Goal: Task Accomplishment & Management: Manage account settings

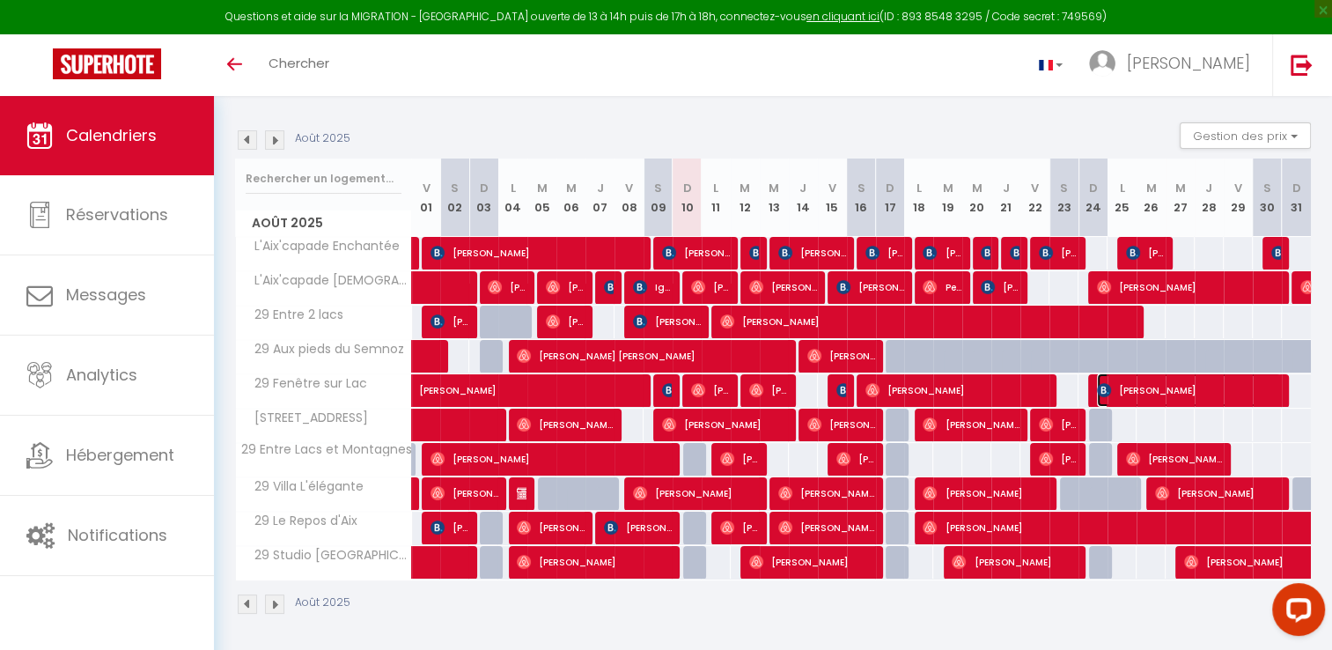
click at [1230, 390] on span "[PERSON_NAME]" at bounding box center [1189, 389] width 184 height 33
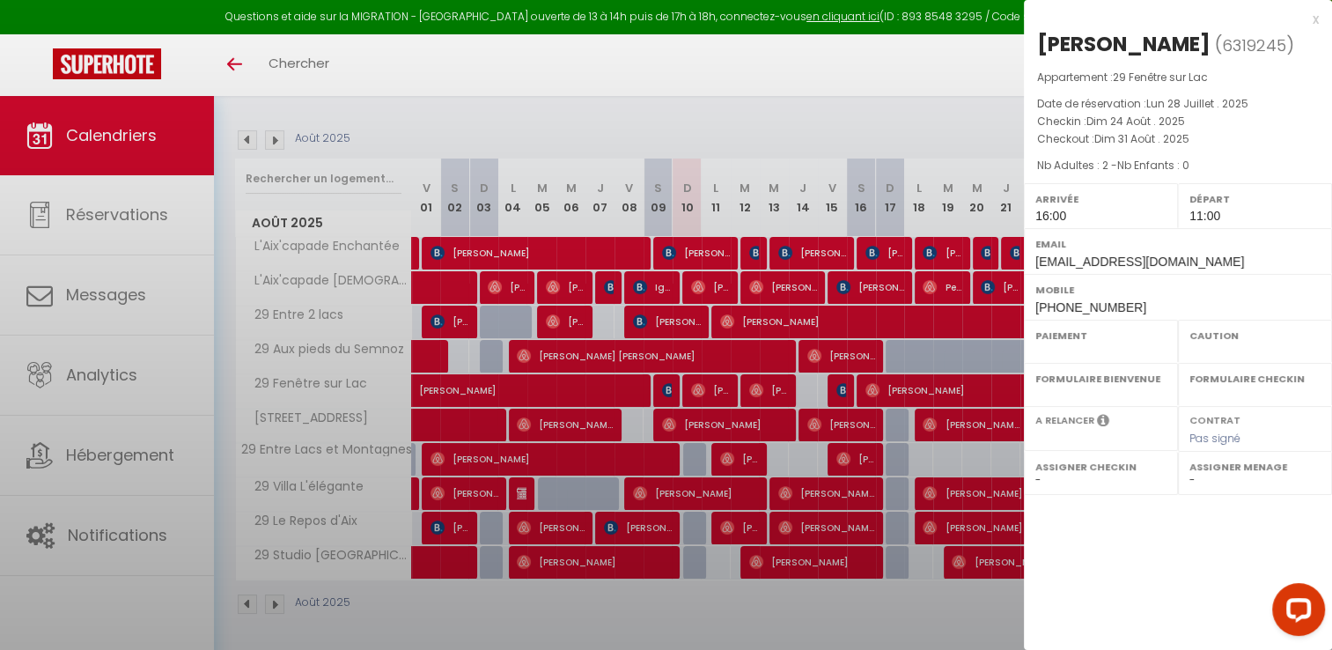
select select "OK"
select select "KO"
select select "1"
select select "0"
select select "1"
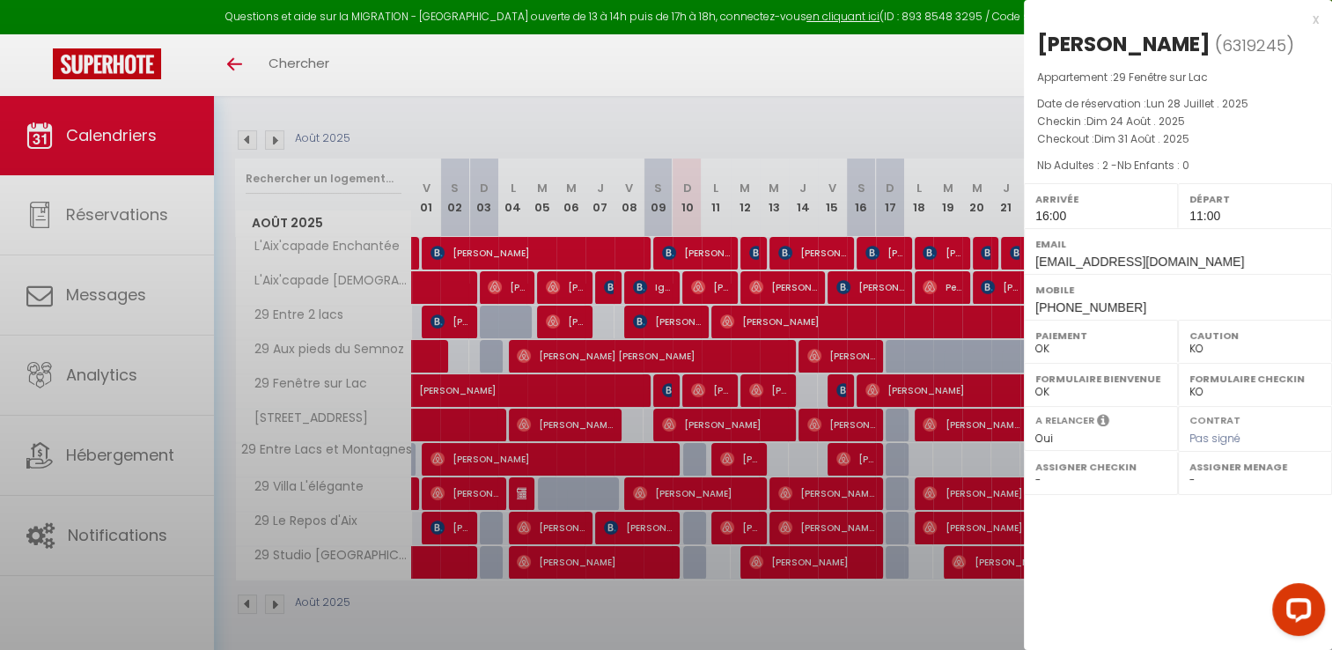
select select
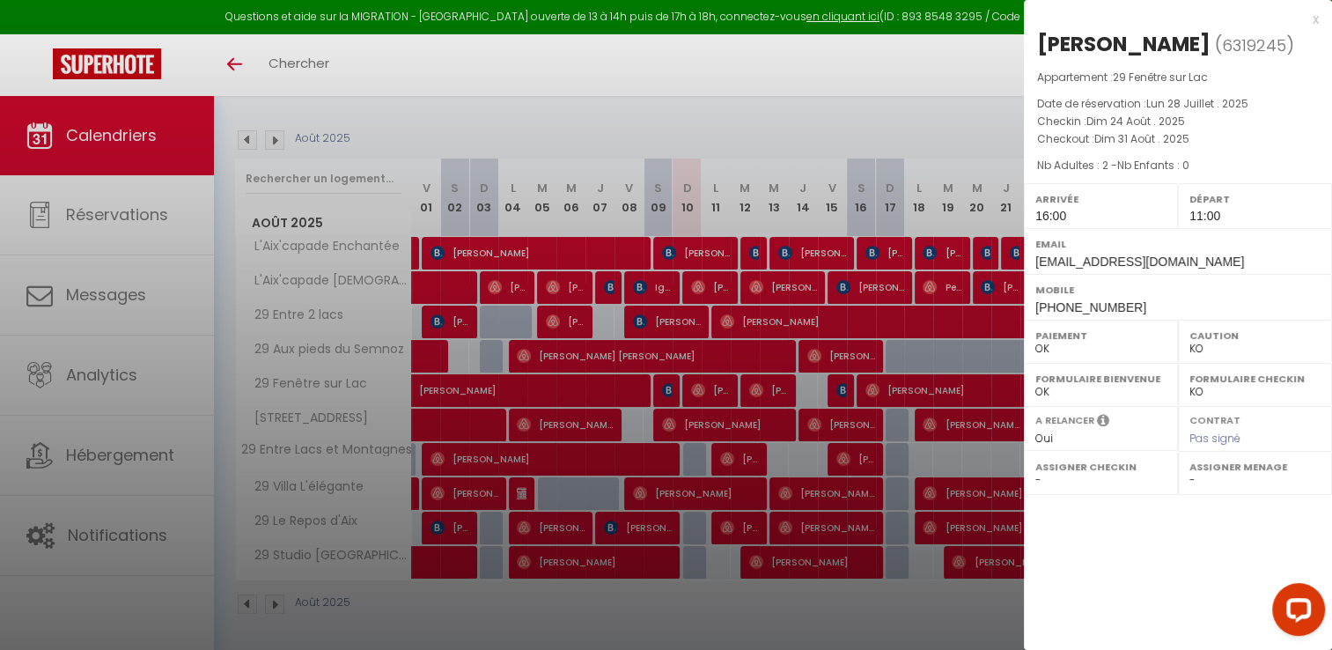
select select "28177"
click at [977, 392] on div at bounding box center [666, 325] width 1332 height 650
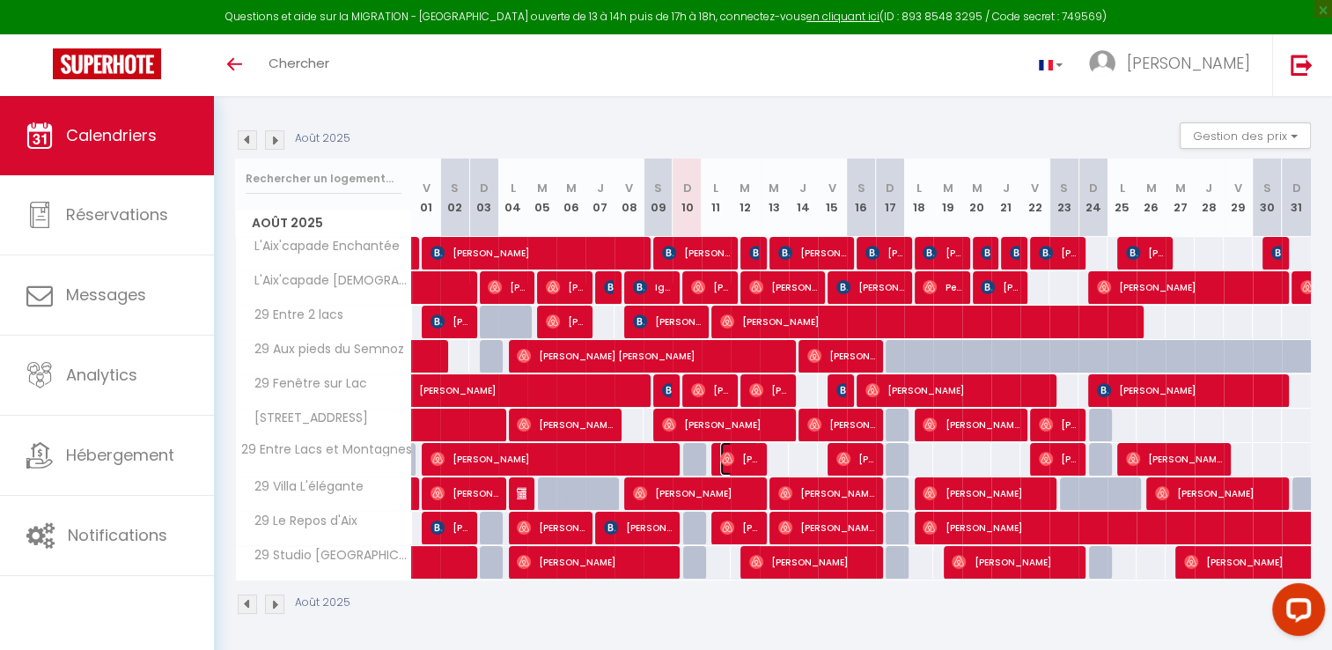
click at [736, 454] on span "[PERSON_NAME]" at bounding box center [739, 458] width 39 height 33
select select "OK"
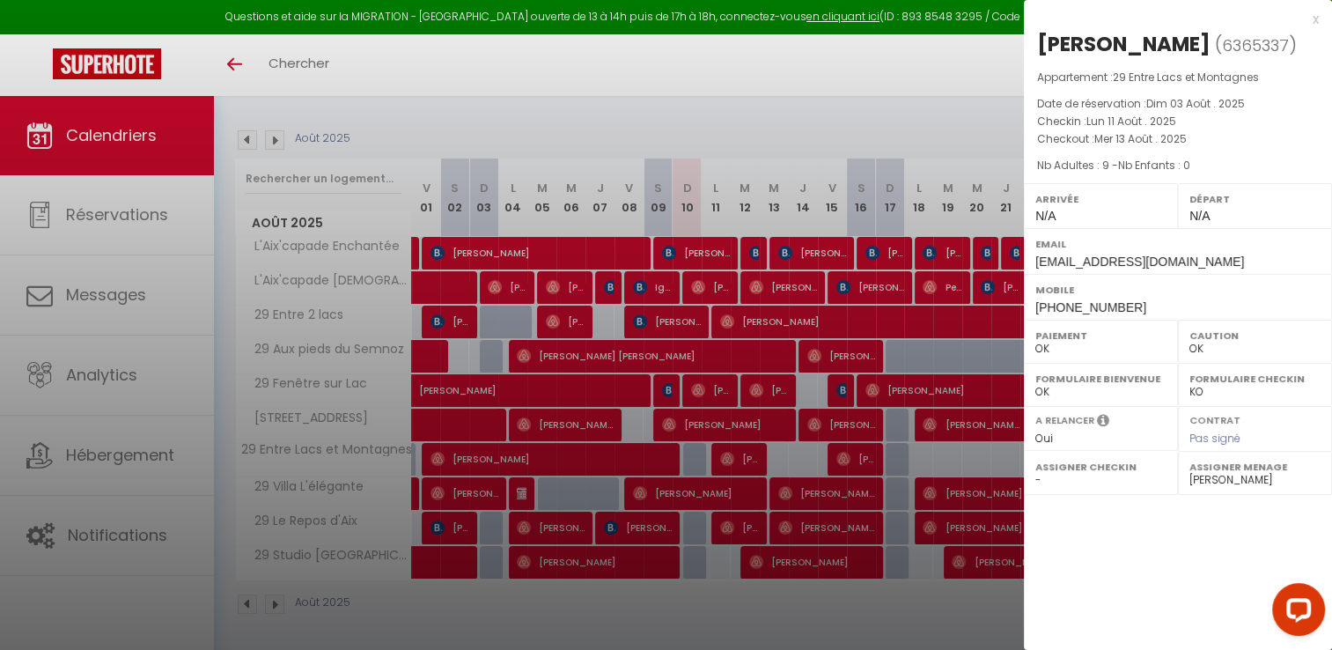
click at [849, 452] on div at bounding box center [666, 325] width 1332 height 650
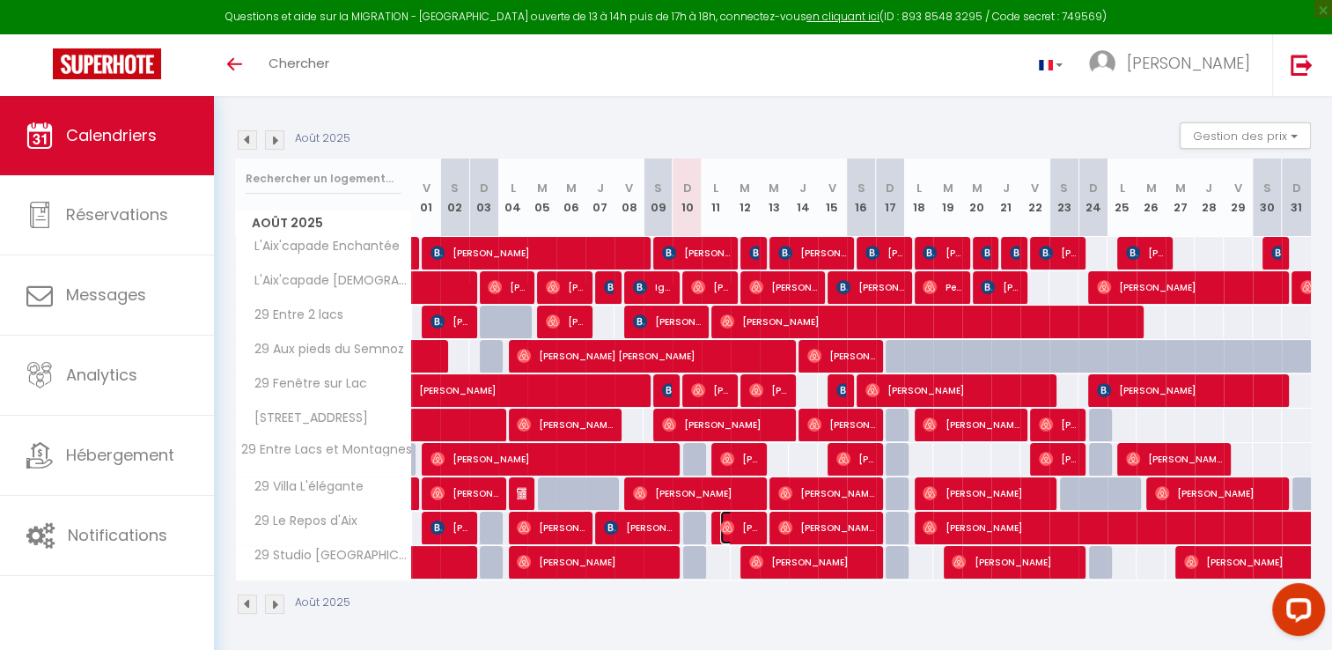
click at [745, 526] on span "[PERSON_NAME]" at bounding box center [739, 527] width 39 height 33
select select "1"
select select
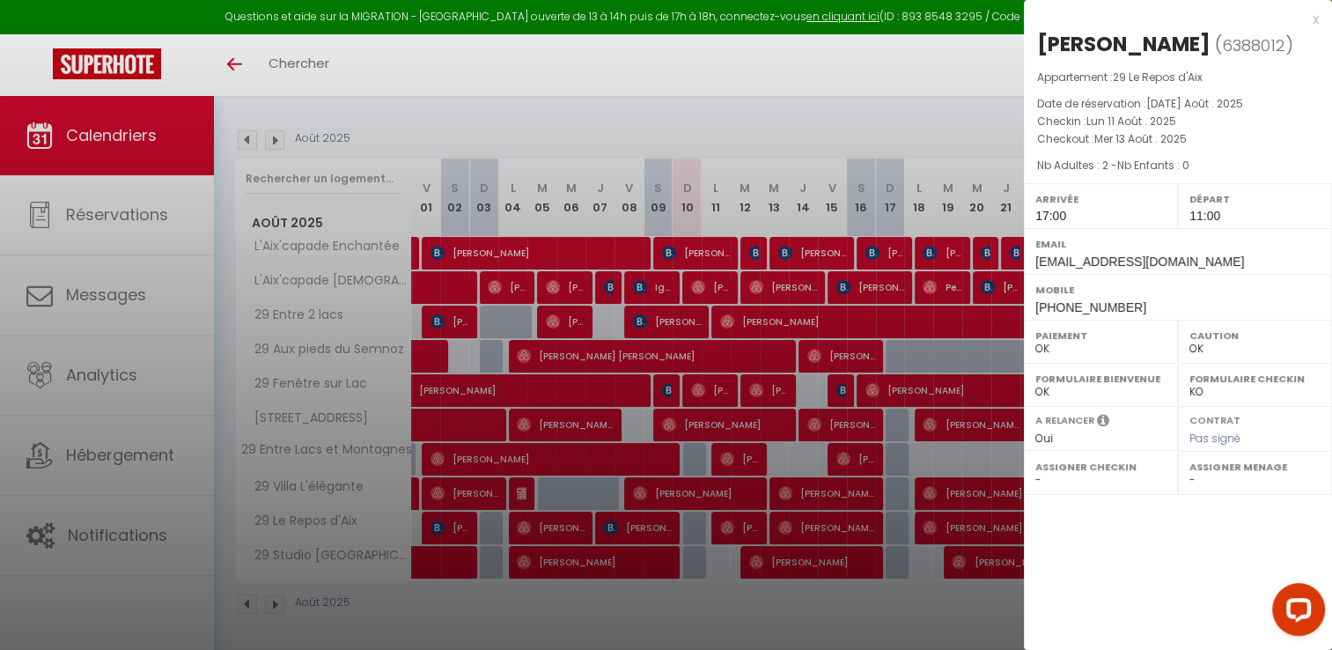
click at [829, 522] on div at bounding box center [666, 325] width 1332 height 650
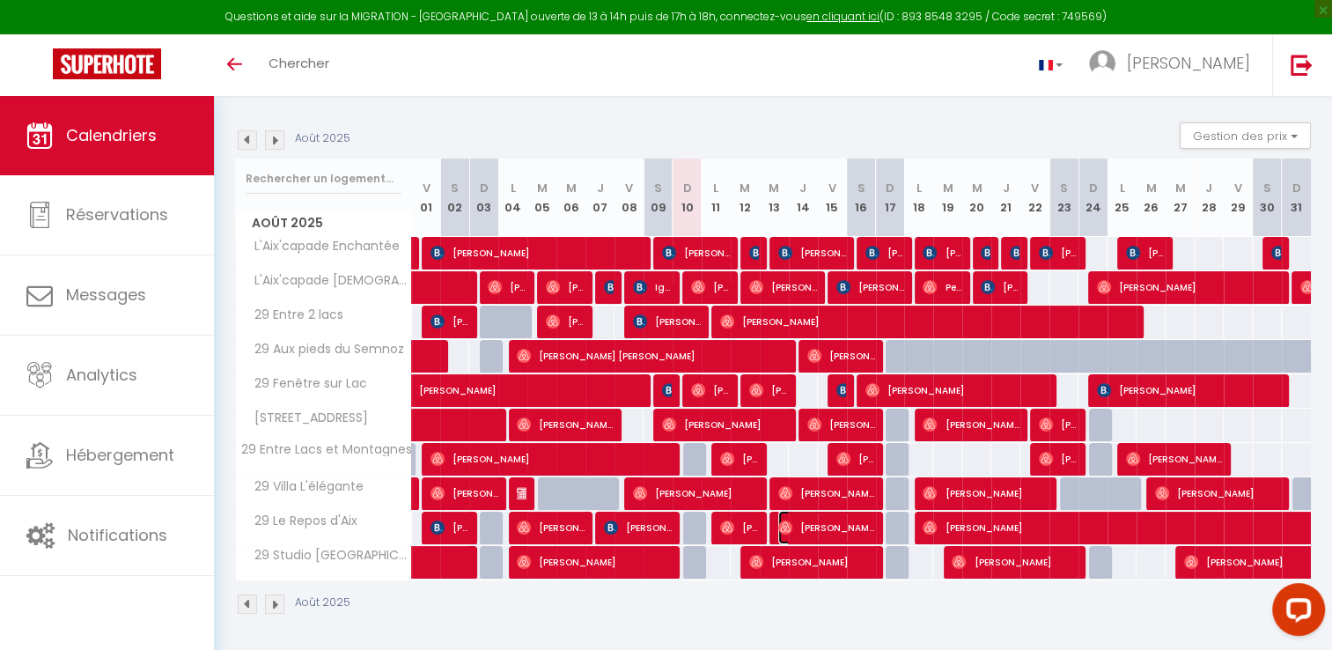
click at [829, 522] on span "[PERSON_NAME]" at bounding box center [826, 527] width 97 height 33
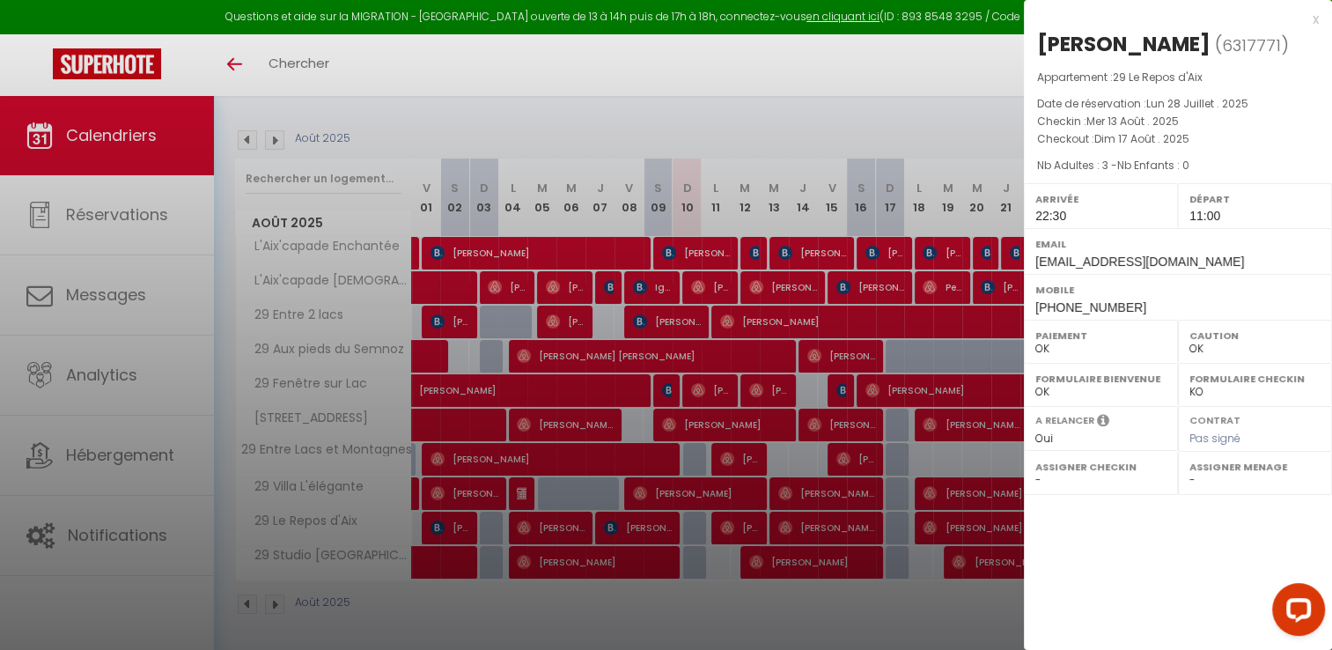
click at [829, 522] on div at bounding box center [666, 325] width 1332 height 650
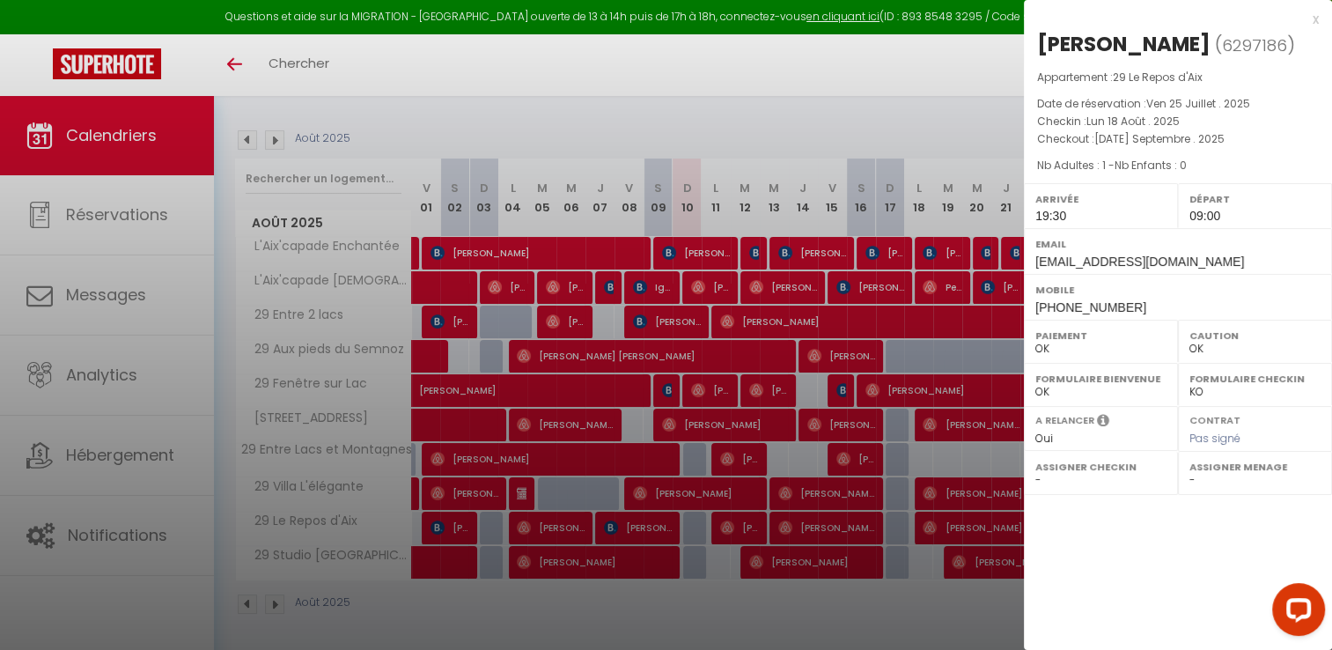
click at [965, 526] on div at bounding box center [666, 325] width 1332 height 650
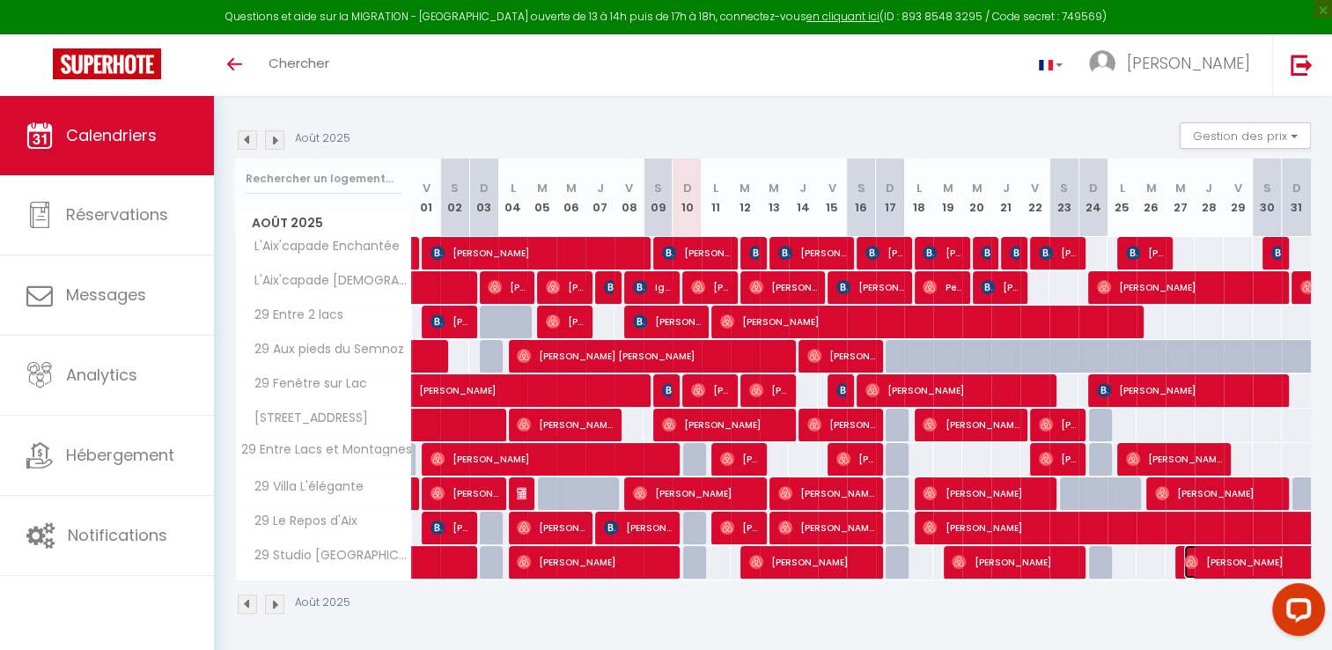
click at [1229, 552] on span "[PERSON_NAME]" at bounding box center [1285, 561] width 202 height 33
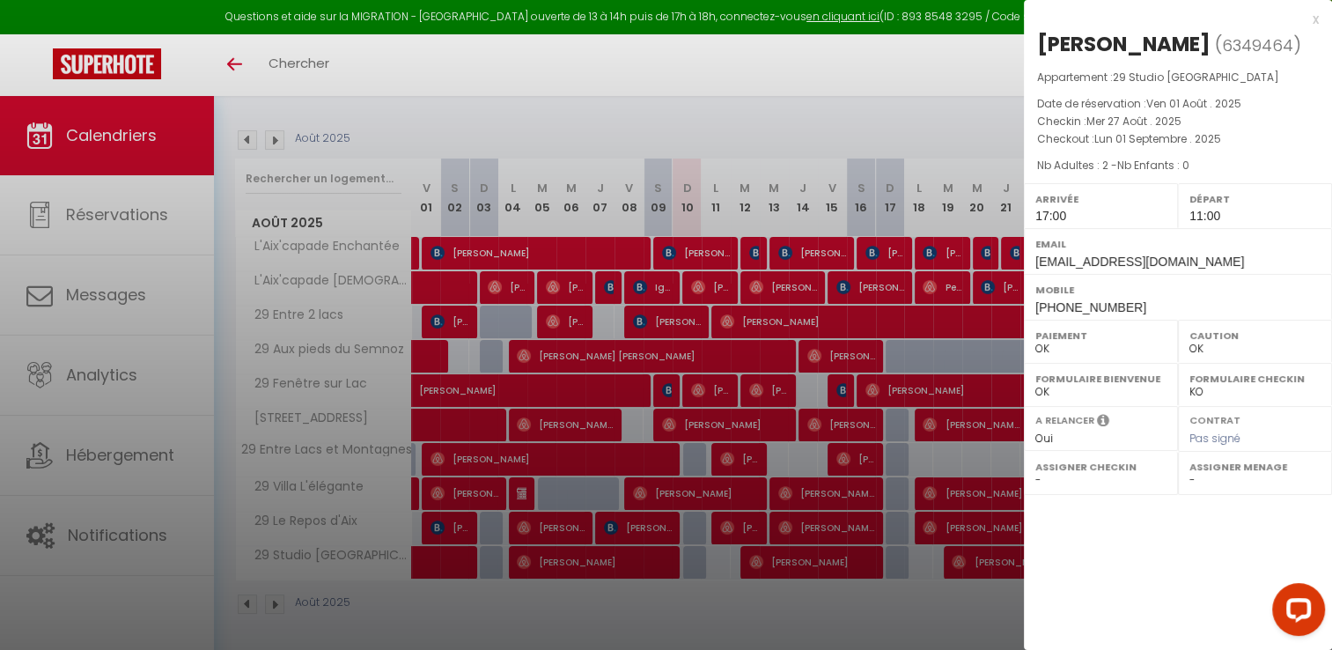
click at [999, 557] on div at bounding box center [666, 325] width 1332 height 650
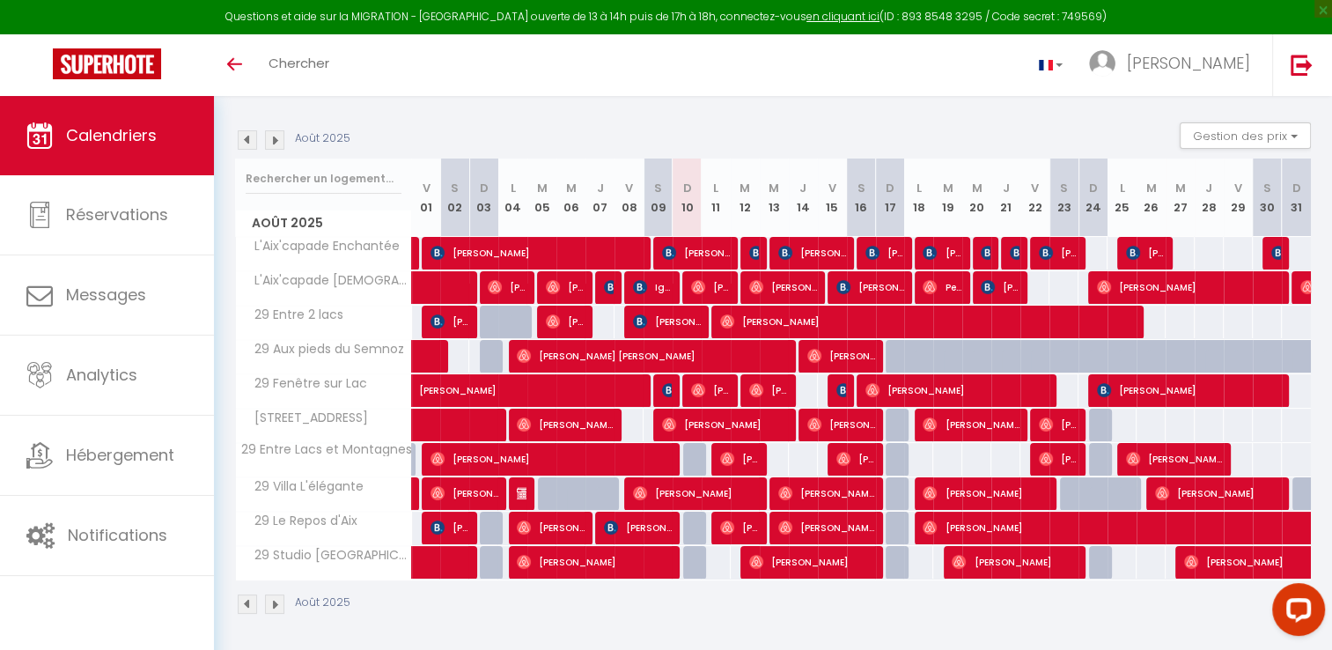
click at [246, 136] on img at bounding box center [247, 139] width 19 height 19
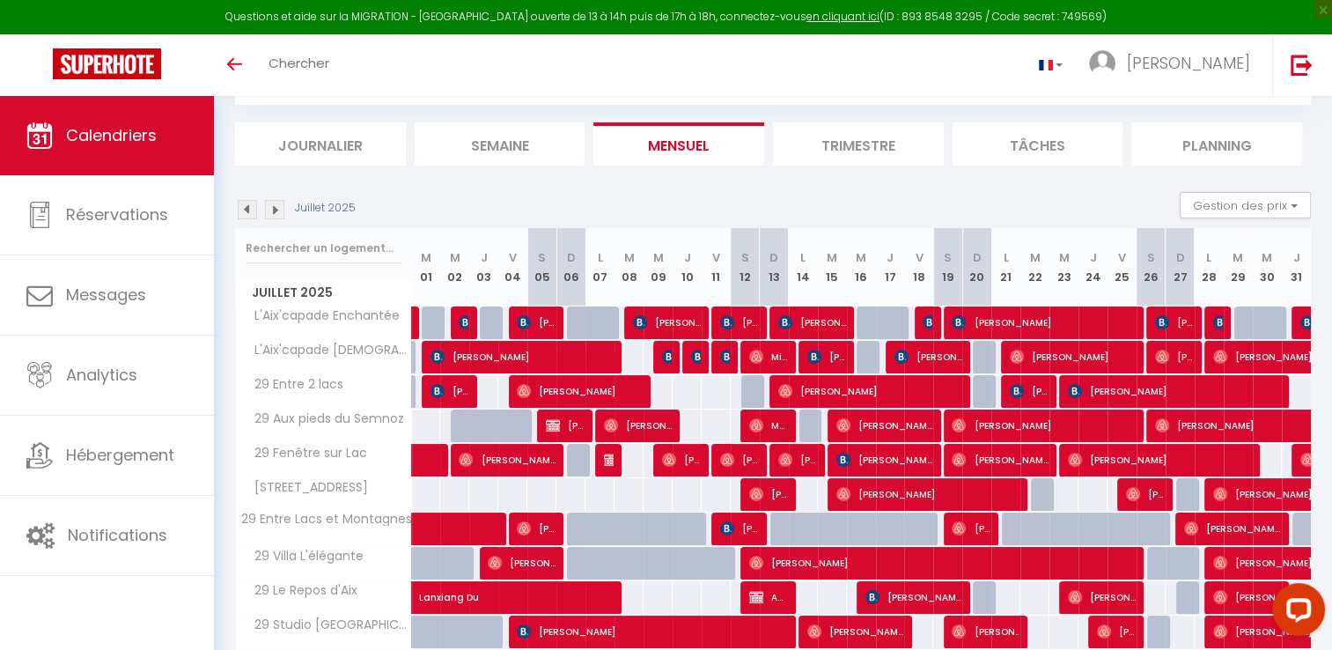
scroll to position [165, 0]
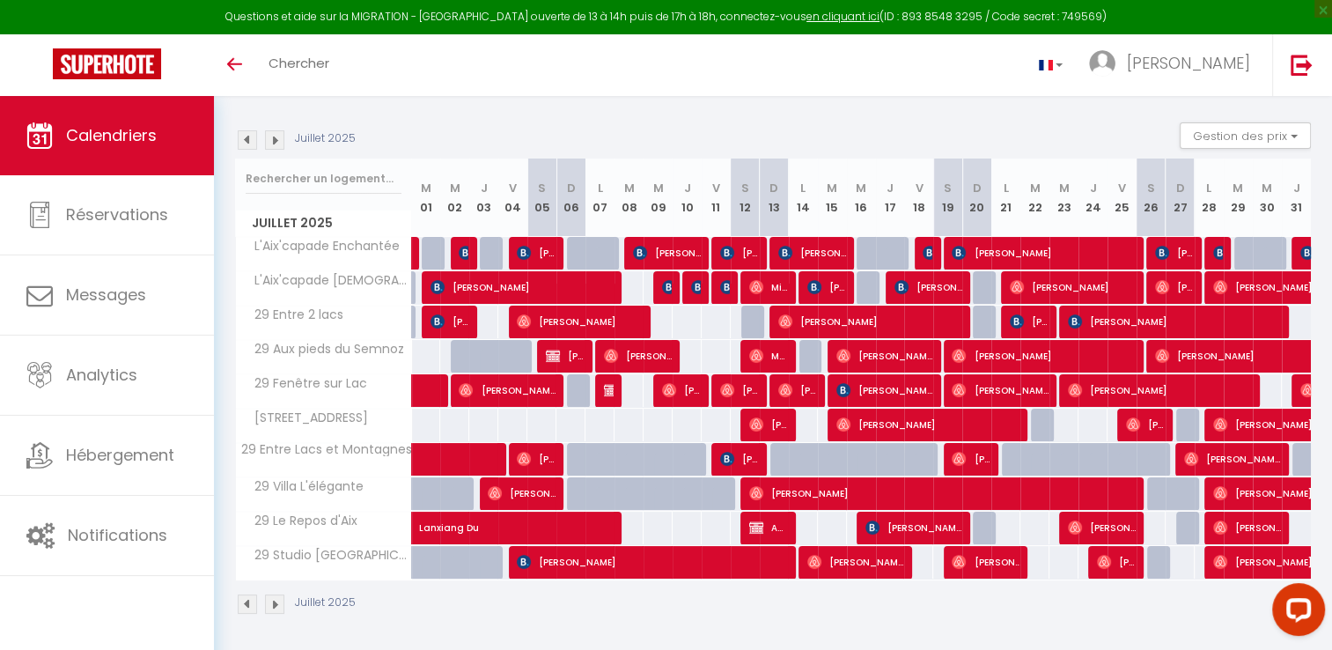
click at [275, 138] on img at bounding box center [274, 139] width 19 height 19
